Goal: Information Seeking & Learning: Learn about a topic

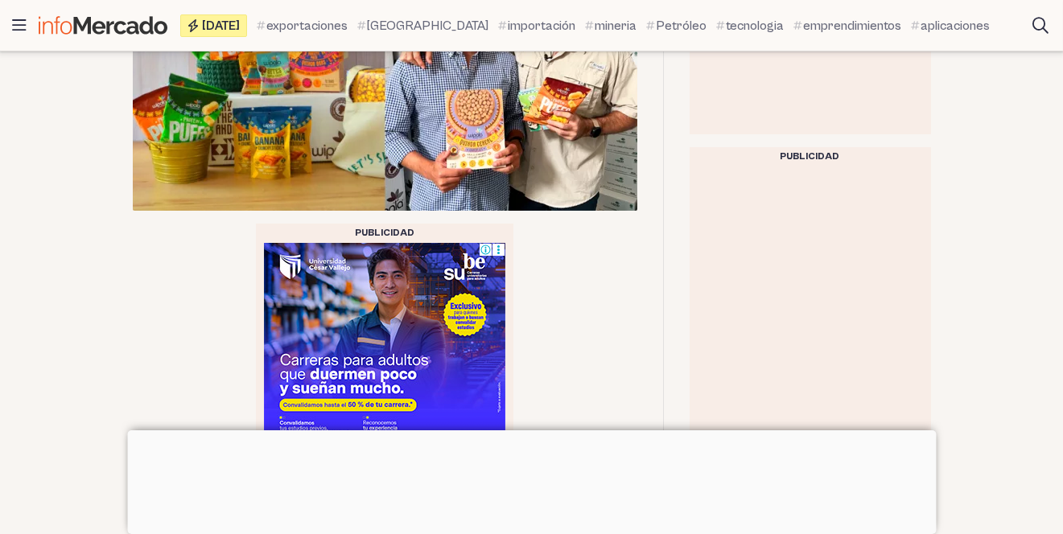
scroll to position [618, 0]
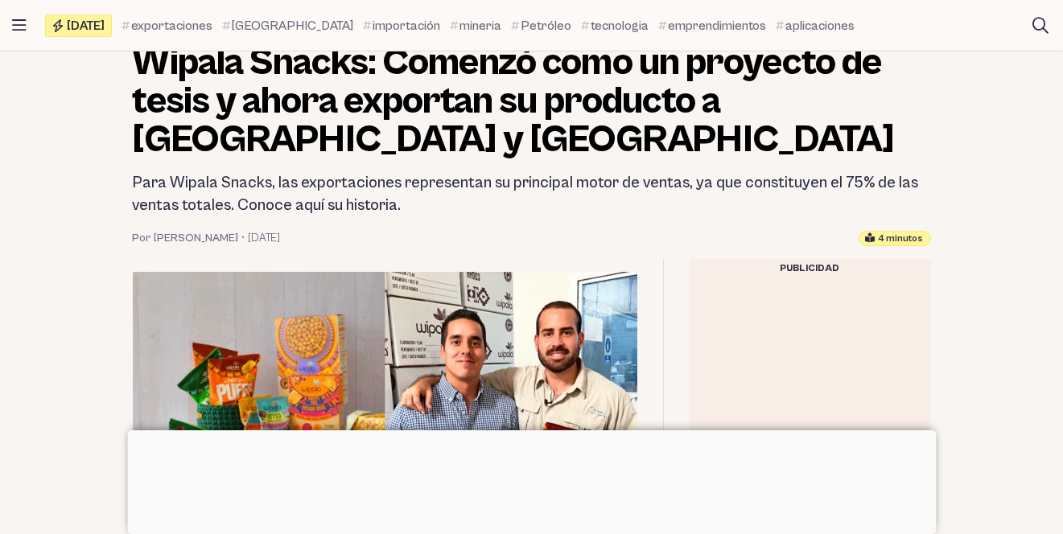
scroll to position [278, 0]
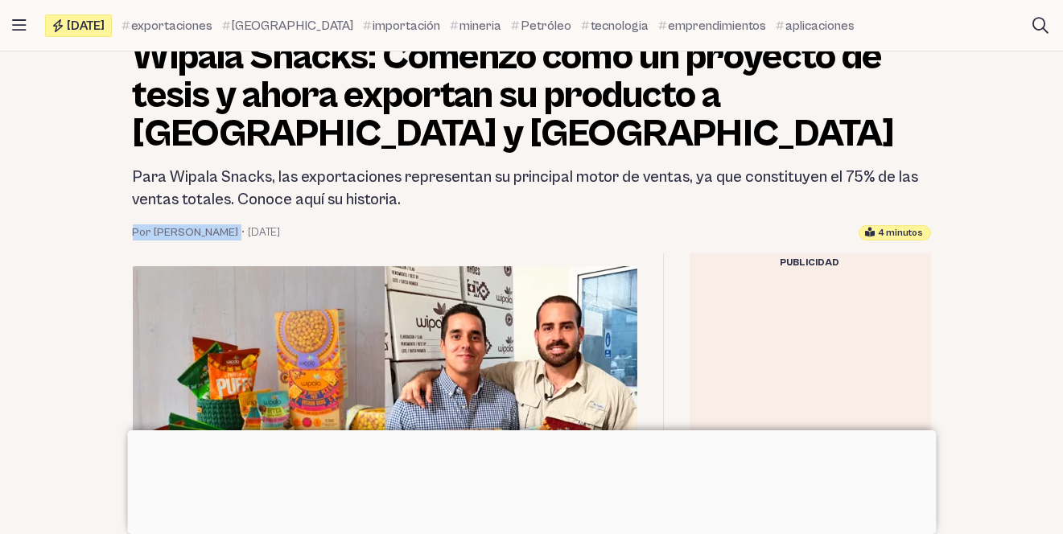
drag, startPoint x: 130, startPoint y: 225, endPoint x: 229, endPoint y: 232, distance: 99.2
click at [229, 232] on header "Emprendimientos Wipala Snacks: Comenzó como un proyecto de tesis y ahora export…" at bounding box center [532, 125] width 824 height 232
copy div "Por [PERSON_NAME]"
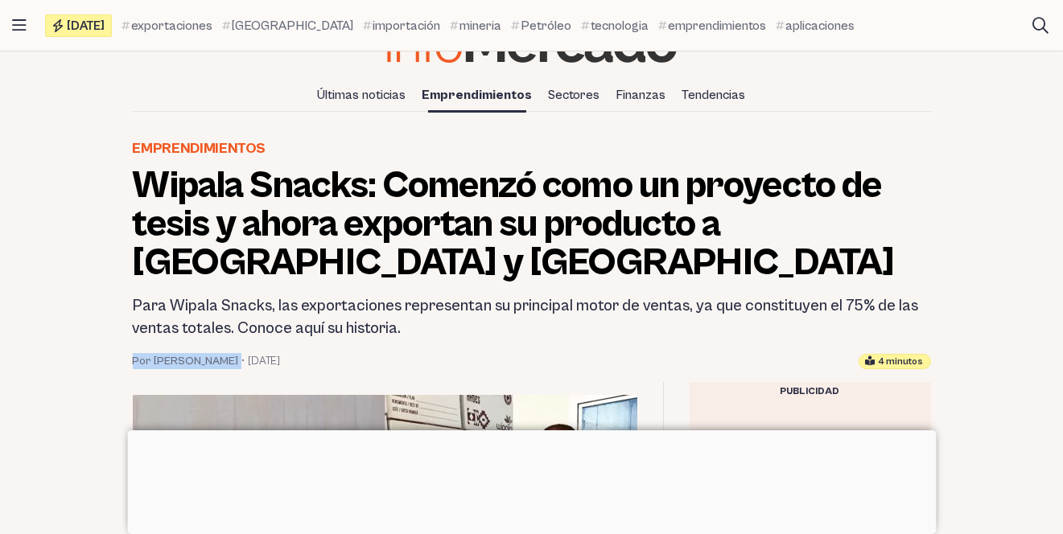
scroll to position [138, 0]
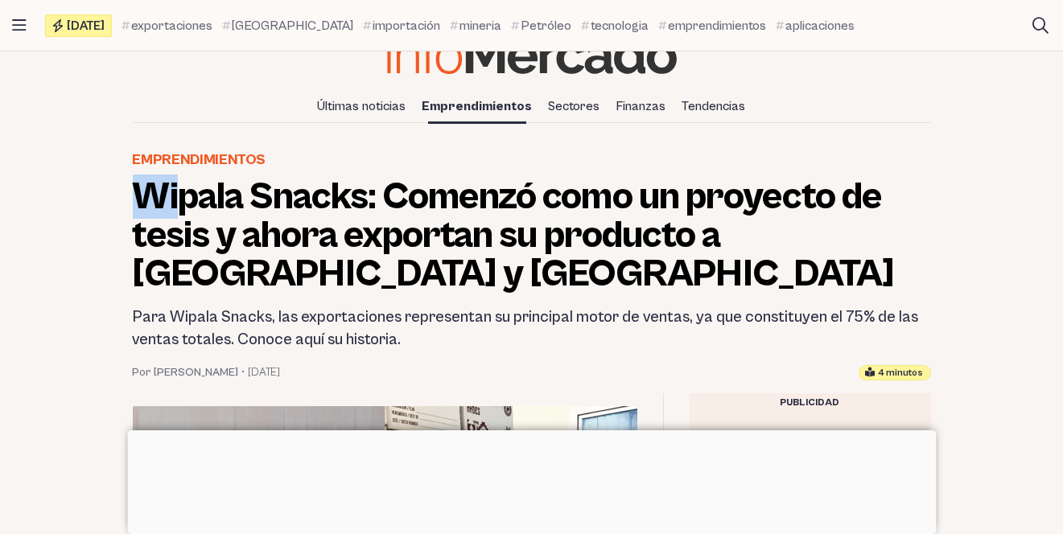
drag, startPoint x: 138, startPoint y: 195, endPoint x: 174, endPoint y: 198, distance: 36.4
click at [174, 198] on h1 "Wipala Snacks: Comenzó como un proyecto de tesis y ahora exportan su producto a…" at bounding box center [532, 236] width 798 height 116
drag, startPoint x: 126, startPoint y: 159, endPoint x: 267, endPoint y: 159, distance: 141.6
click at [267, 159] on header "Emprendimientos Wipala Snacks: Comenzó como un proyecto de tesis y ahora export…" at bounding box center [532, 265] width 824 height 232
copy link "Emprendimientos"
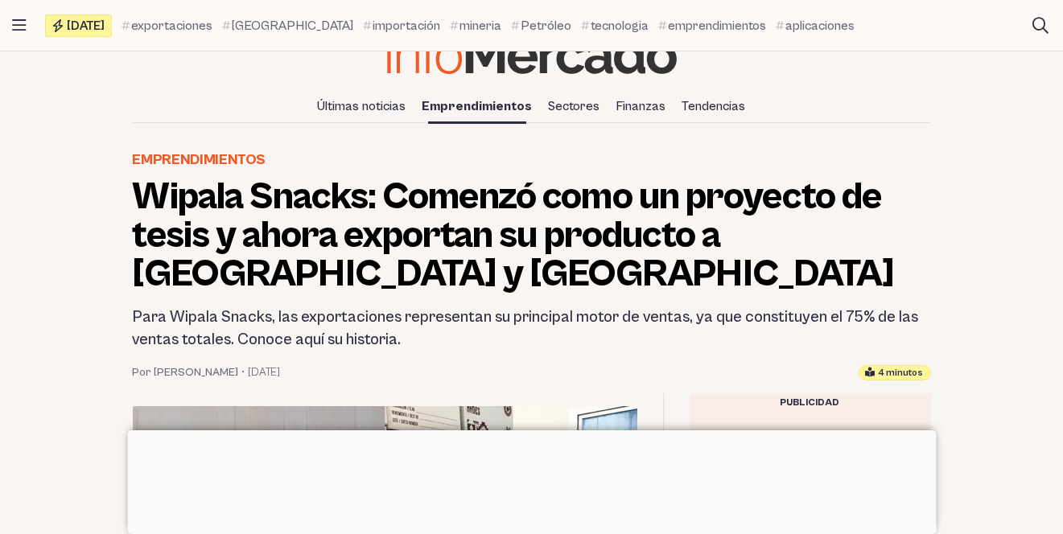
click at [279, 242] on h1 "Wipala Snacks: Comenzó como un proyecto de tesis y ahora exportan su producto a…" at bounding box center [532, 236] width 798 height 116
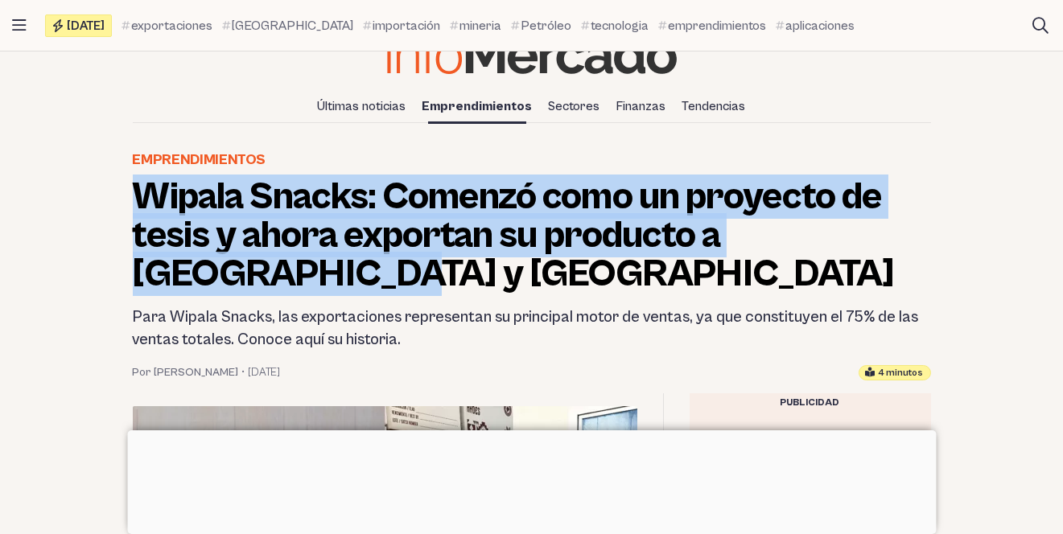
drag, startPoint x: 249, startPoint y: 270, endPoint x: 145, endPoint y: 210, distance: 120.4
click at [145, 210] on h1 "Wipala Snacks: Comenzó como un proyecto de tesis y ahora exportan su producto a…" at bounding box center [532, 236] width 798 height 116
copy h1 "Wipala Snacks: Comenzó como un proyecto de tesis y ahora exportan su producto a…"
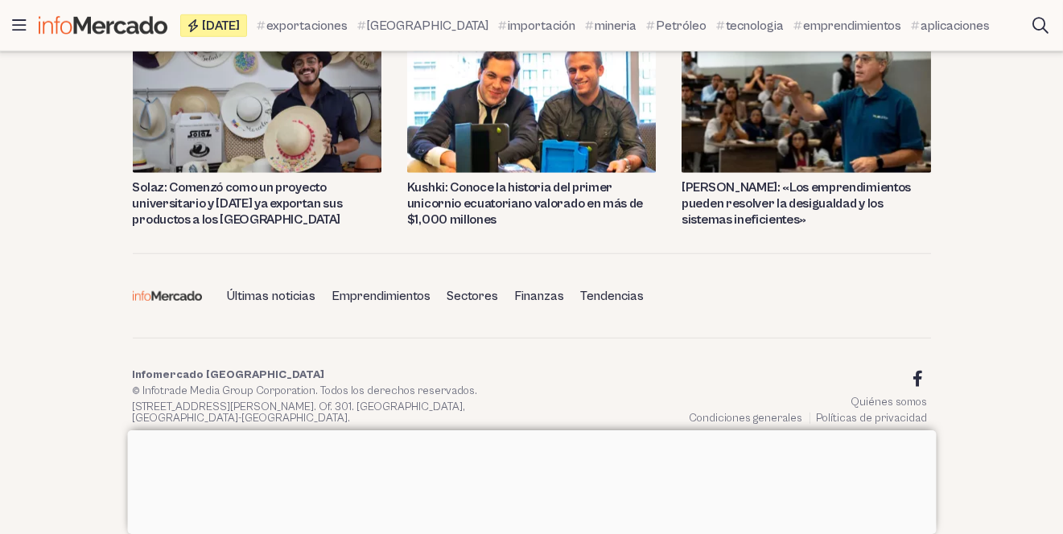
scroll to position [5855, 0]
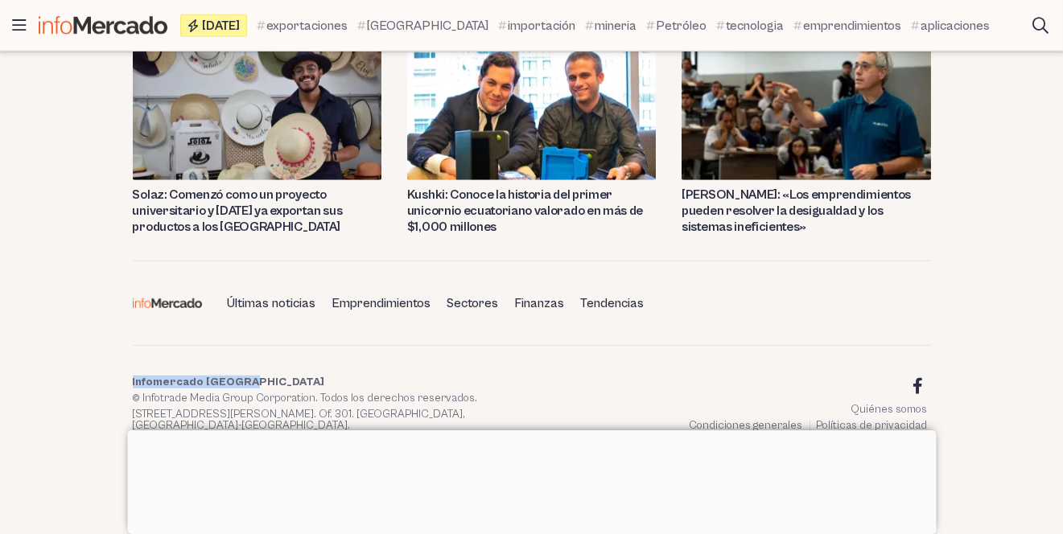
drag, startPoint x: 258, startPoint y: 212, endPoint x: 132, endPoint y: 211, distance: 126.3
click at [133, 377] on p "Infomercado [GEOGRAPHIC_DATA]" at bounding box center [329, 382] width 393 height 11
copy p "Infomercado [GEOGRAPHIC_DATA]"
click at [303, 409] on address "[STREET_ADDRESS][PERSON_NAME]. Of. 301. [GEOGRAPHIC_DATA], [GEOGRAPHIC_DATA]-[G…" at bounding box center [329, 420] width 393 height 23
drag, startPoint x: 309, startPoint y: 230, endPoint x: 141, endPoint y: 226, distance: 168.2
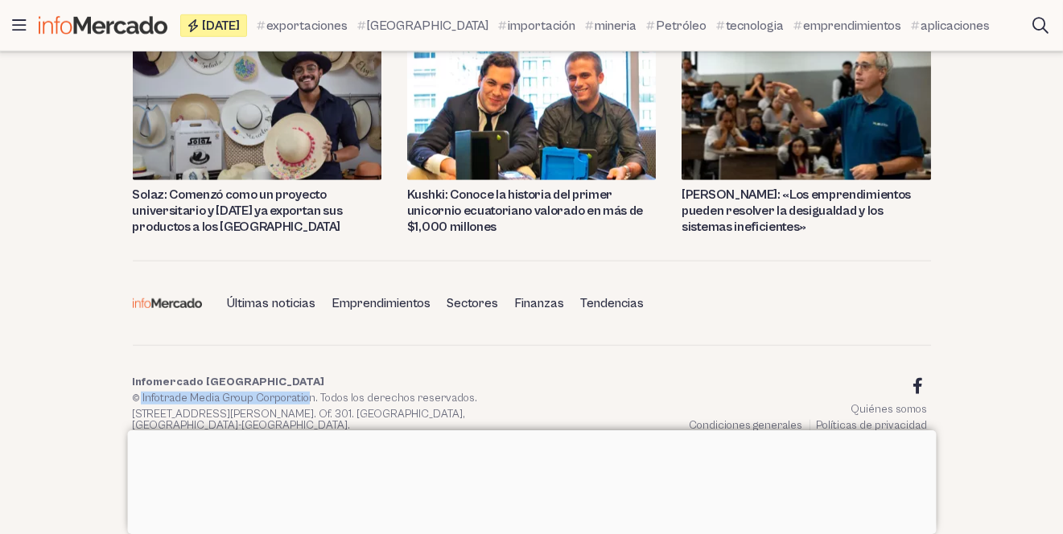
click at [141, 393] on p "© Infotrade Media Group Corporation. Todos los derechos reservados." at bounding box center [329, 398] width 393 height 11
copy p "Infotrade Media Group Corporatio"
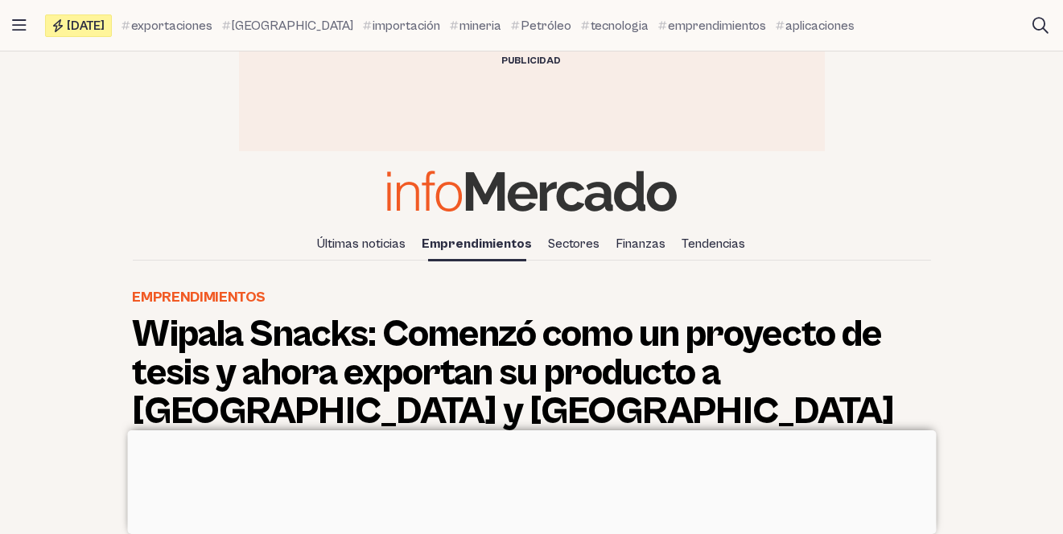
scroll to position [238, 0]
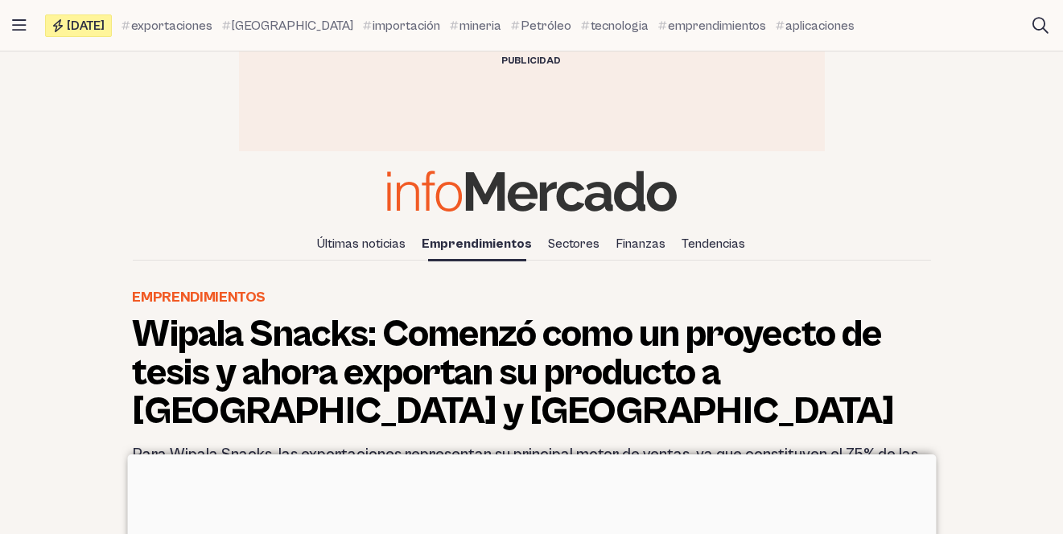
scroll to position [206, 0]
